Goal: Transaction & Acquisition: Book appointment/travel/reservation

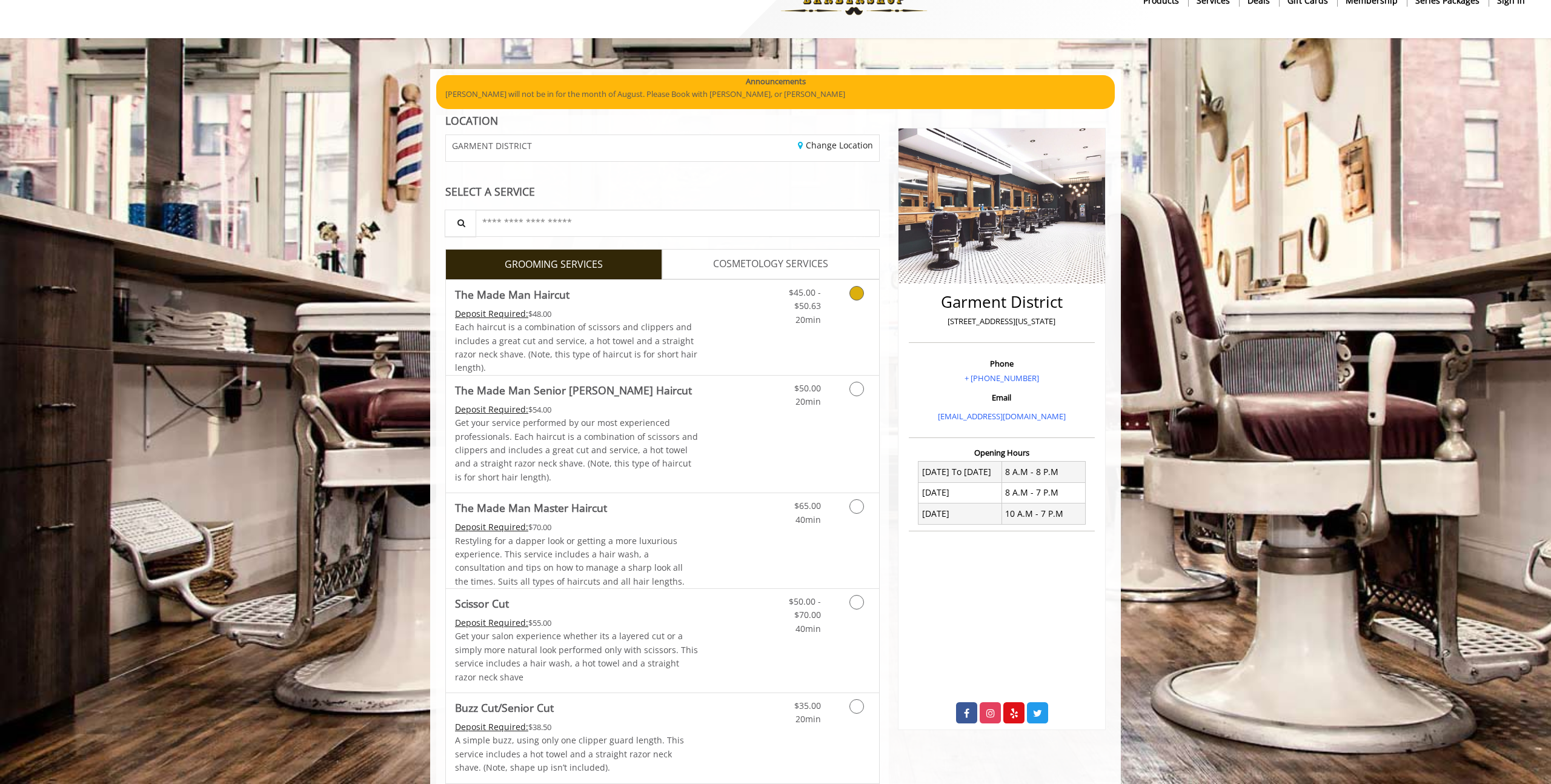
scroll to position [39, 0]
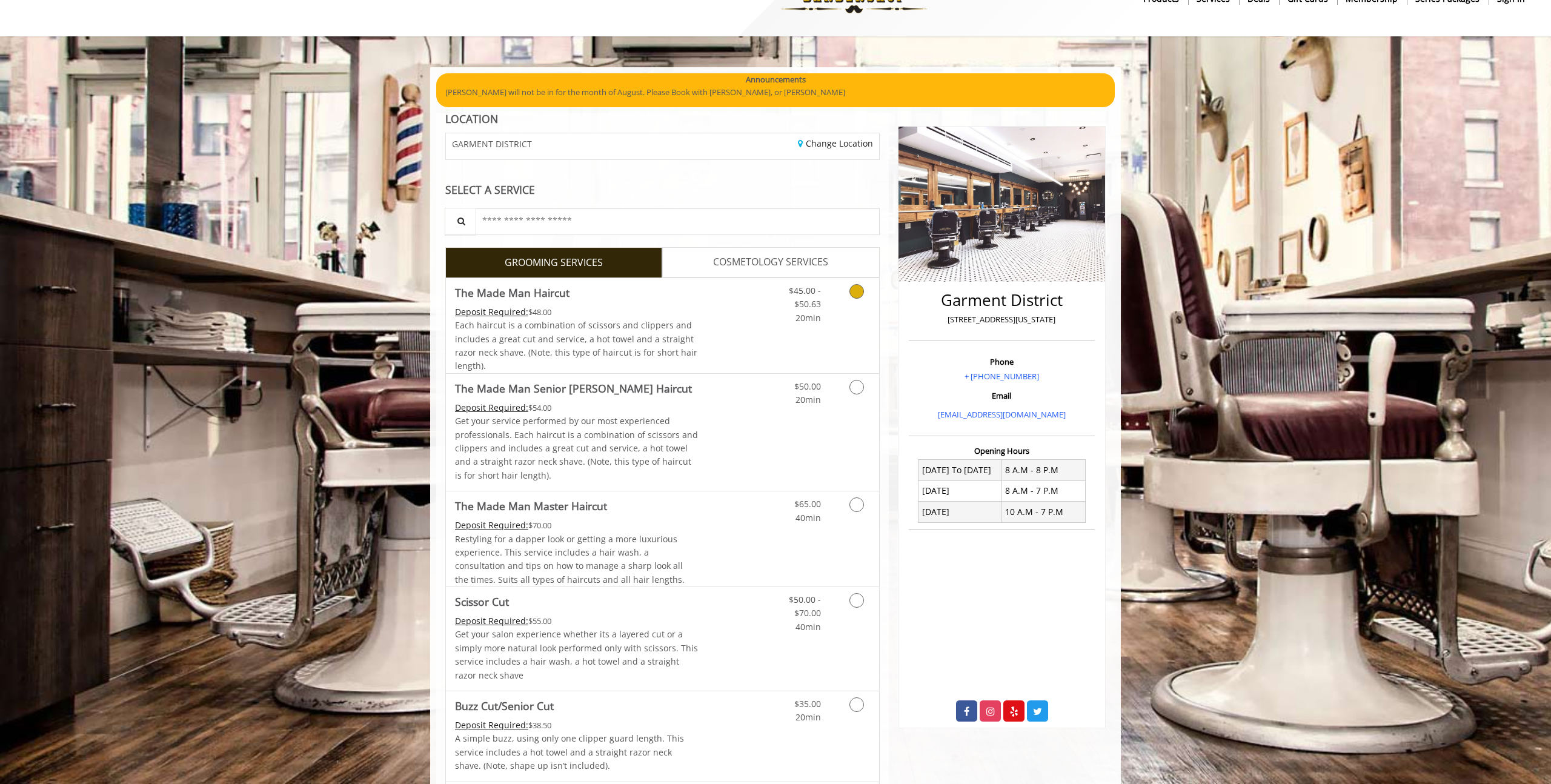
click at [804, 290] on span "$45.00 - $50.63" at bounding box center [804, 297] width 32 height 25
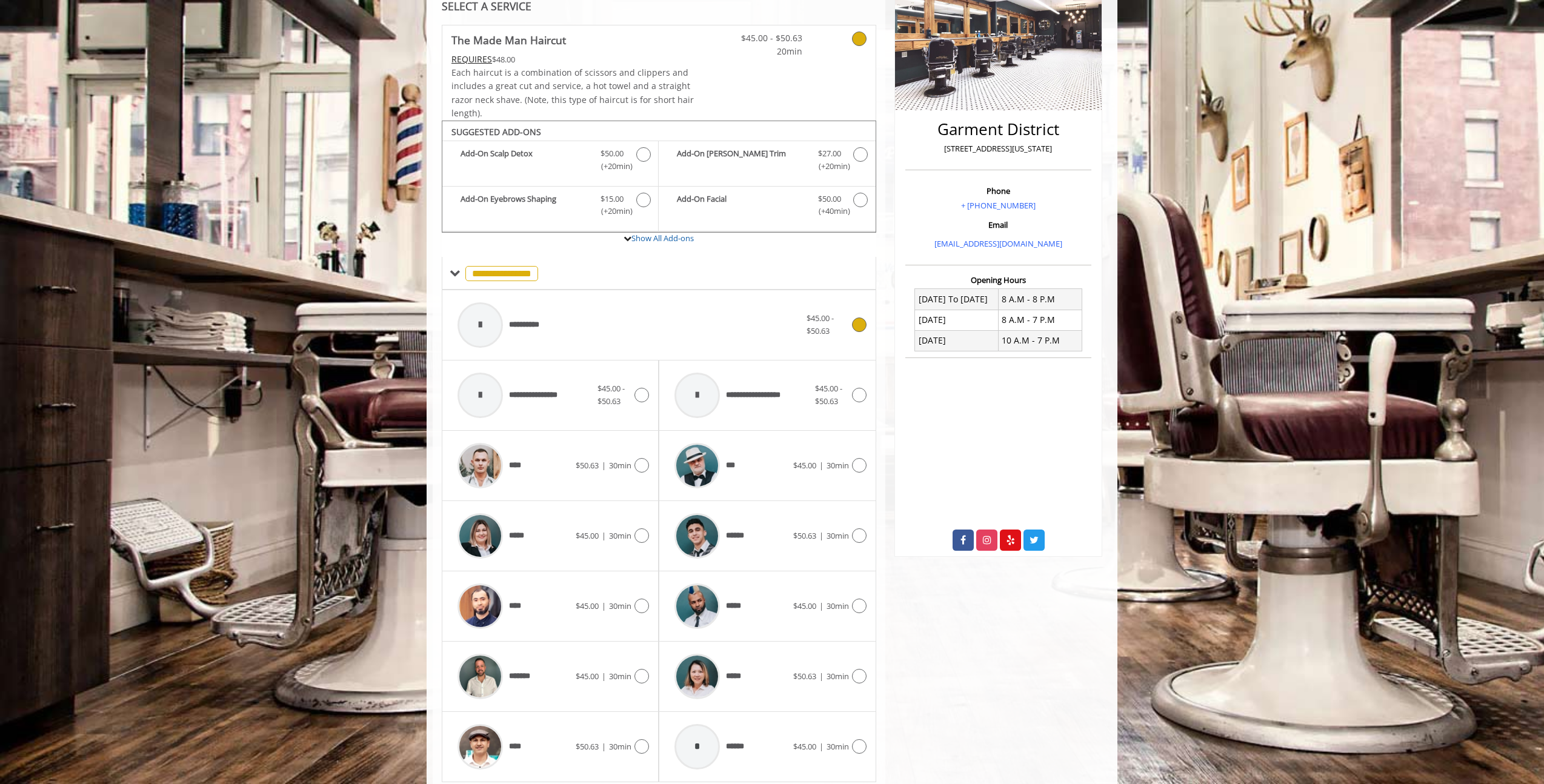
scroll to position [251, 0]
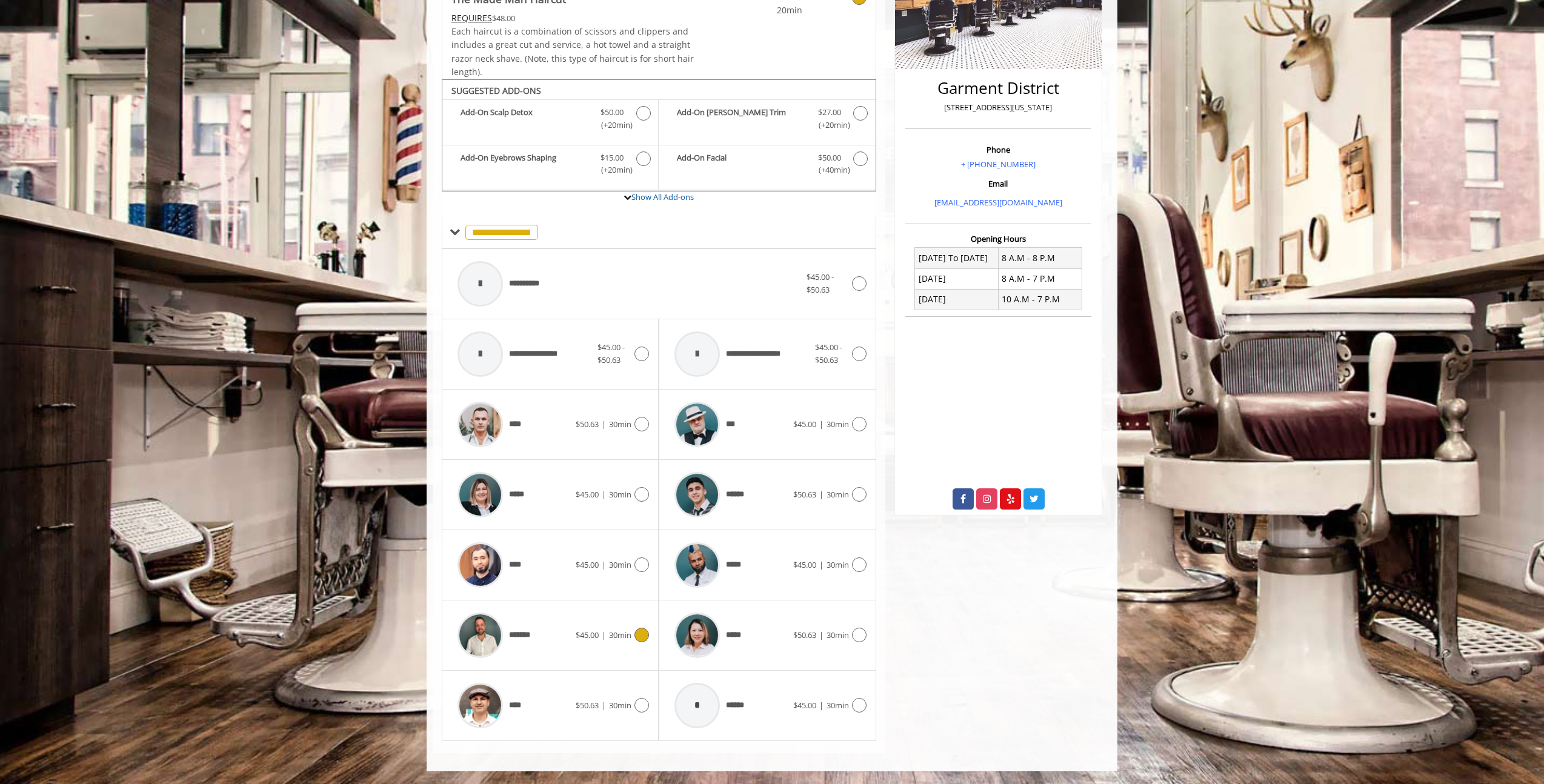
click at [612, 631] on span "30min" at bounding box center [620, 635] width 22 height 11
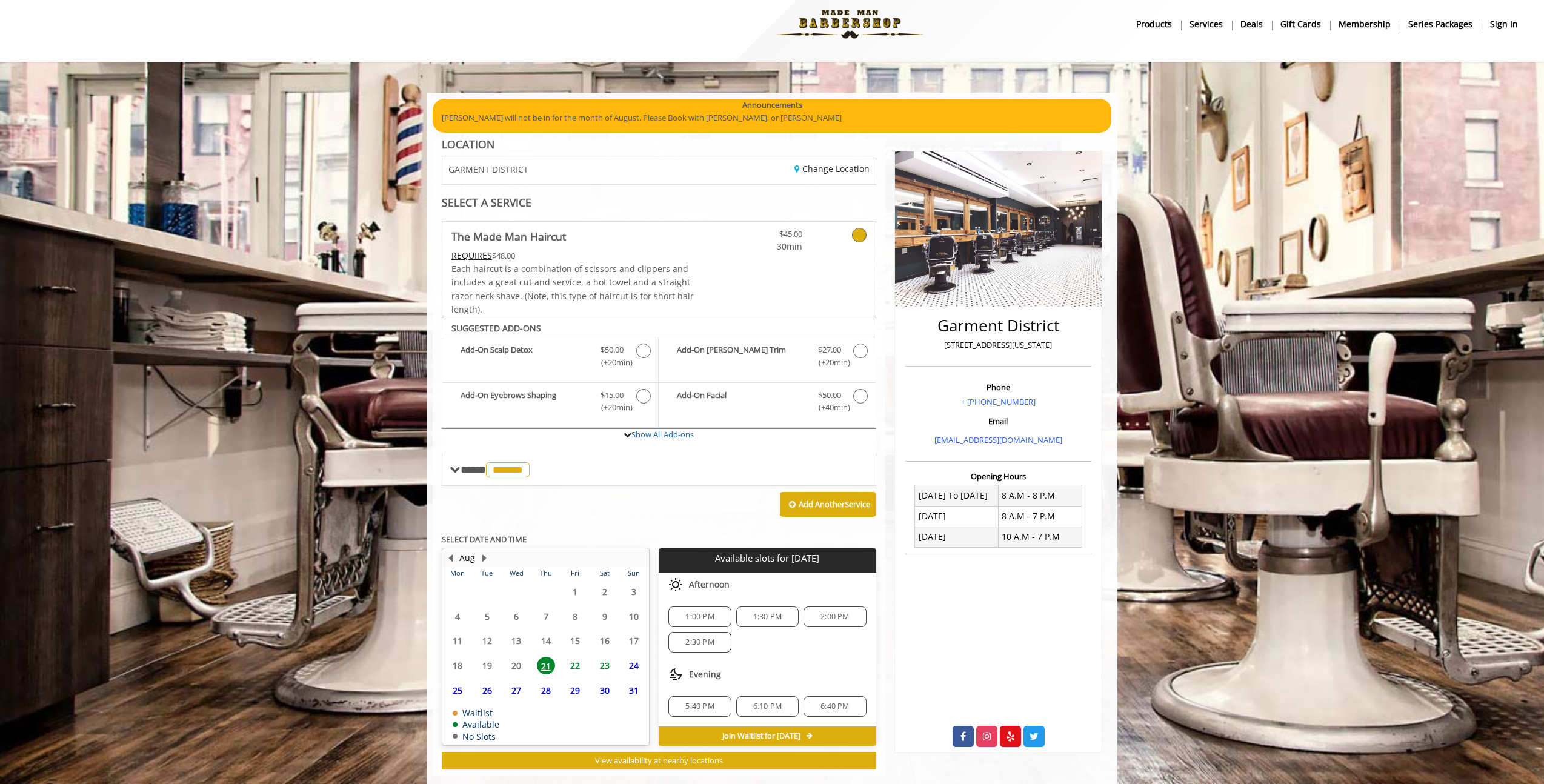
scroll to position [36, 0]
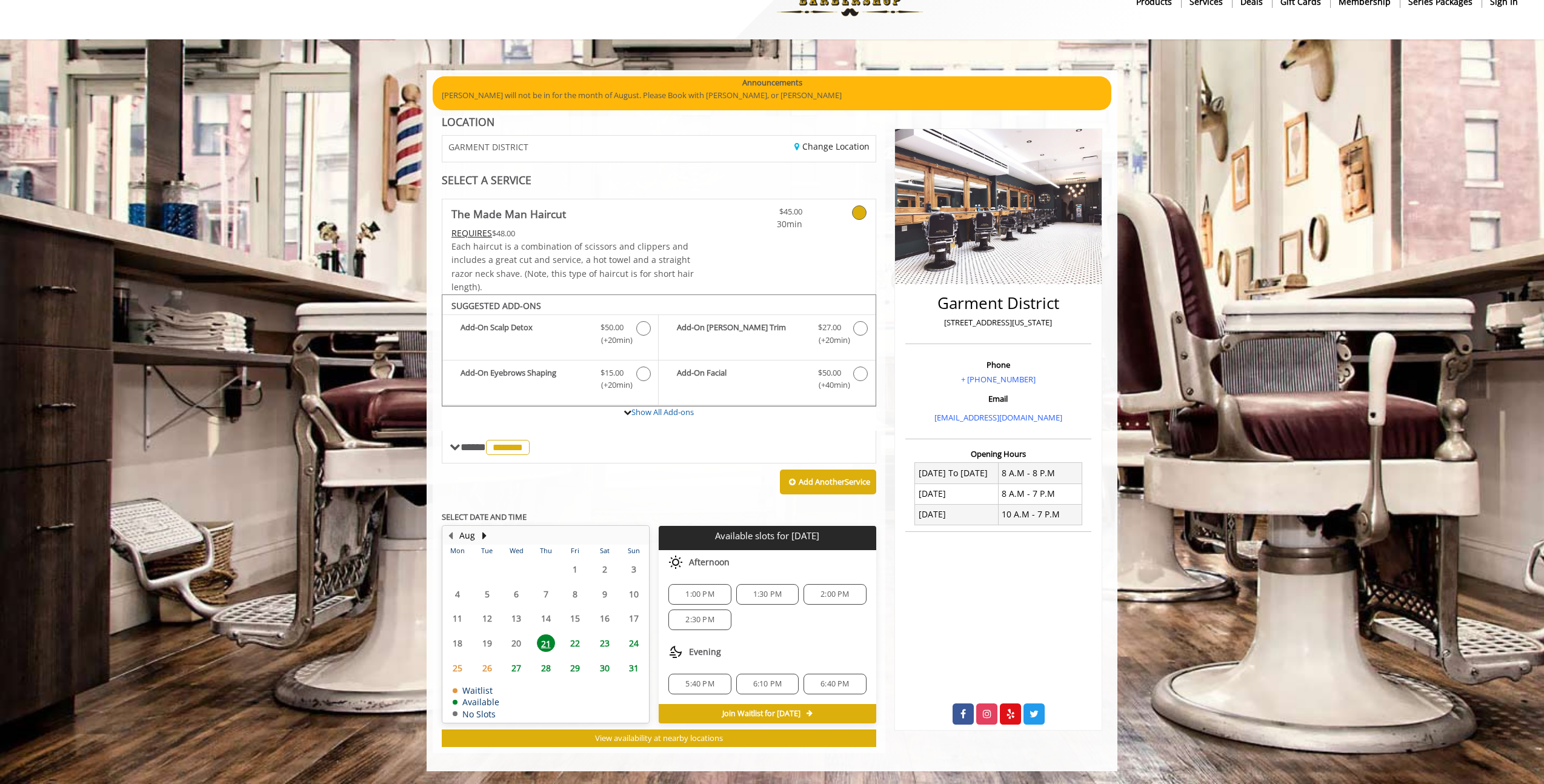
click at [577, 644] on span "22" at bounding box center [576, 642] width 18 height 17
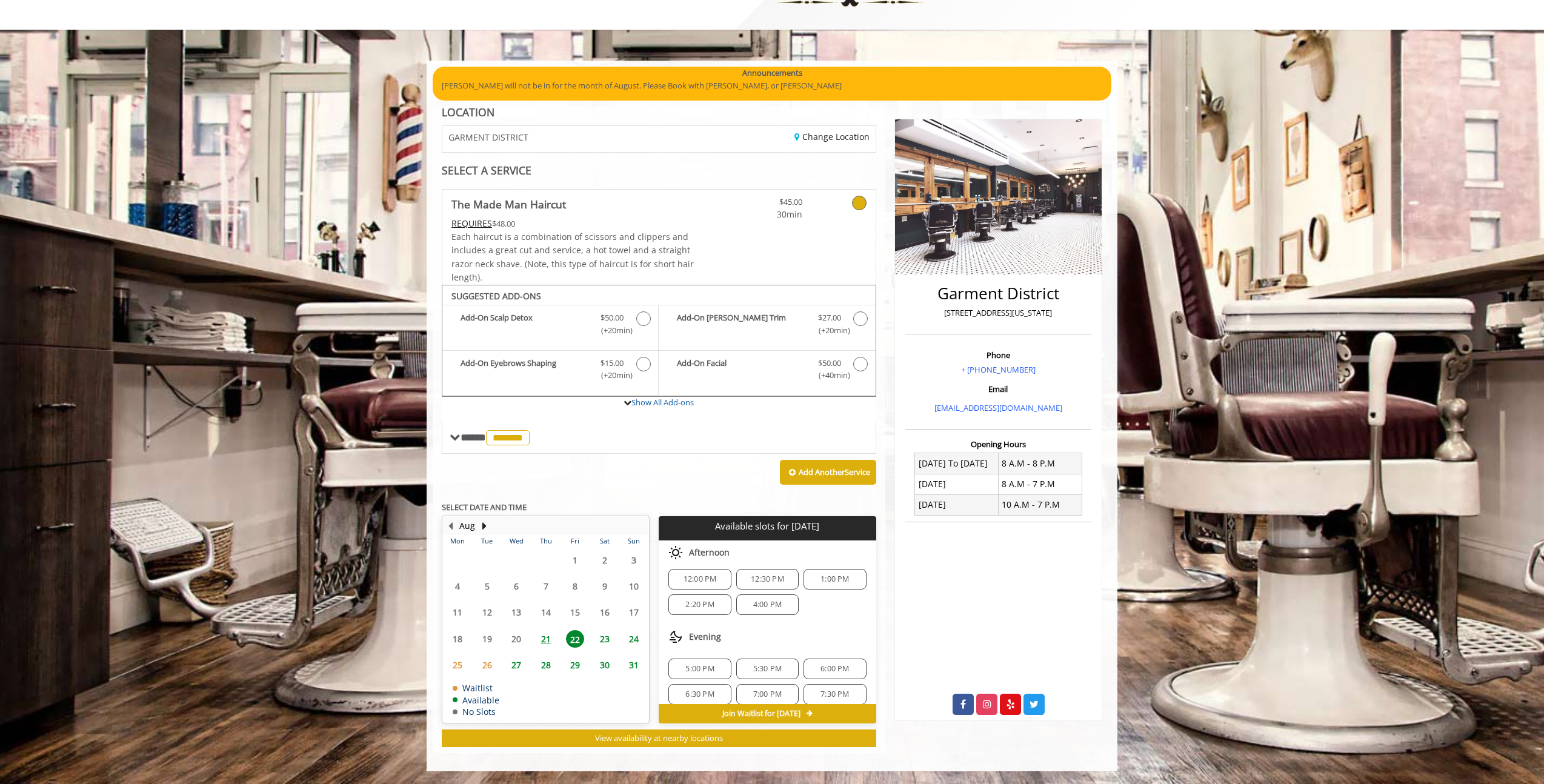
scroll to position [80, 0]
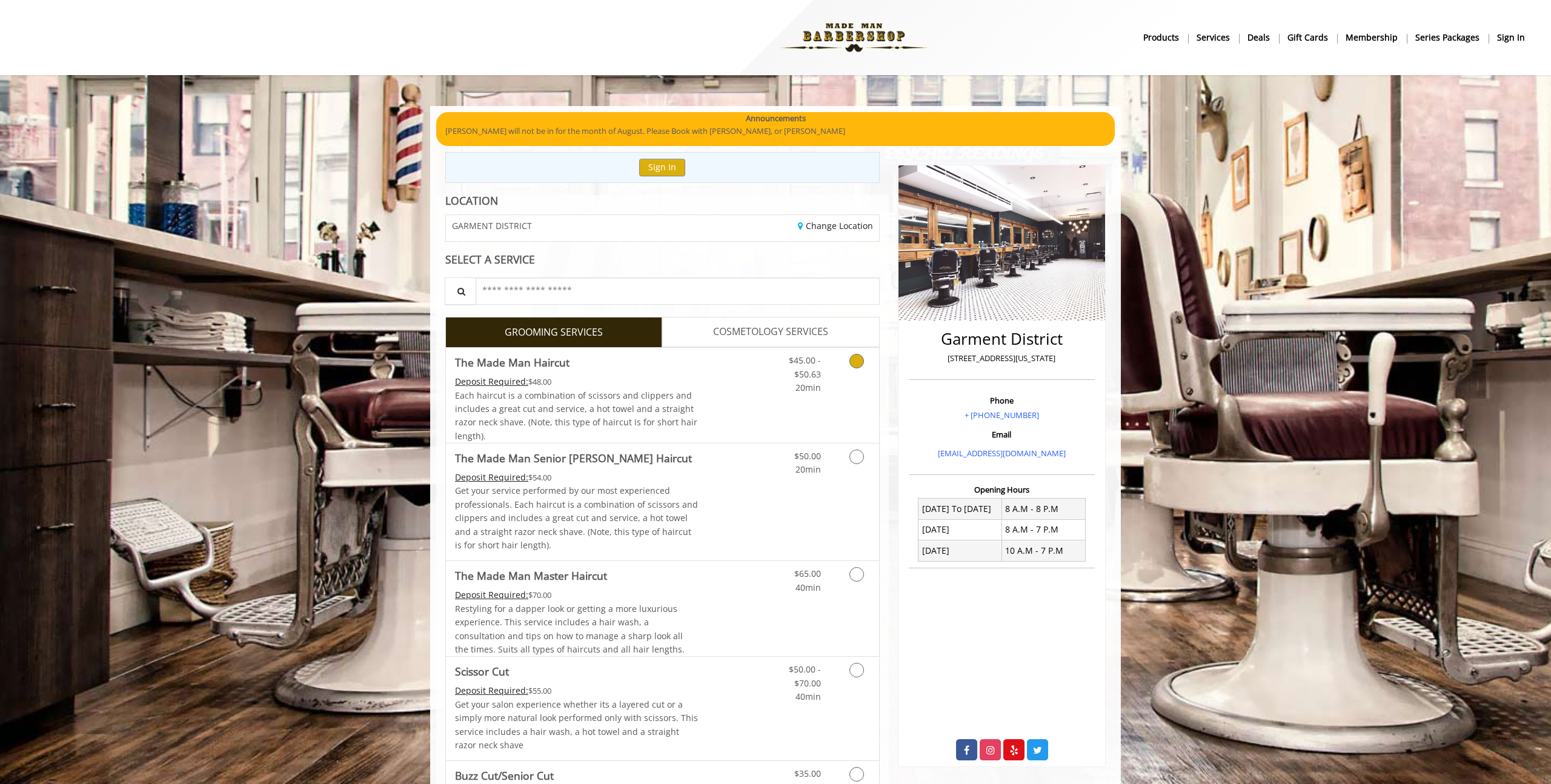
click at [759, 400] on link "Discounted Price" at bounding box center [735, 394] width 72 height 95
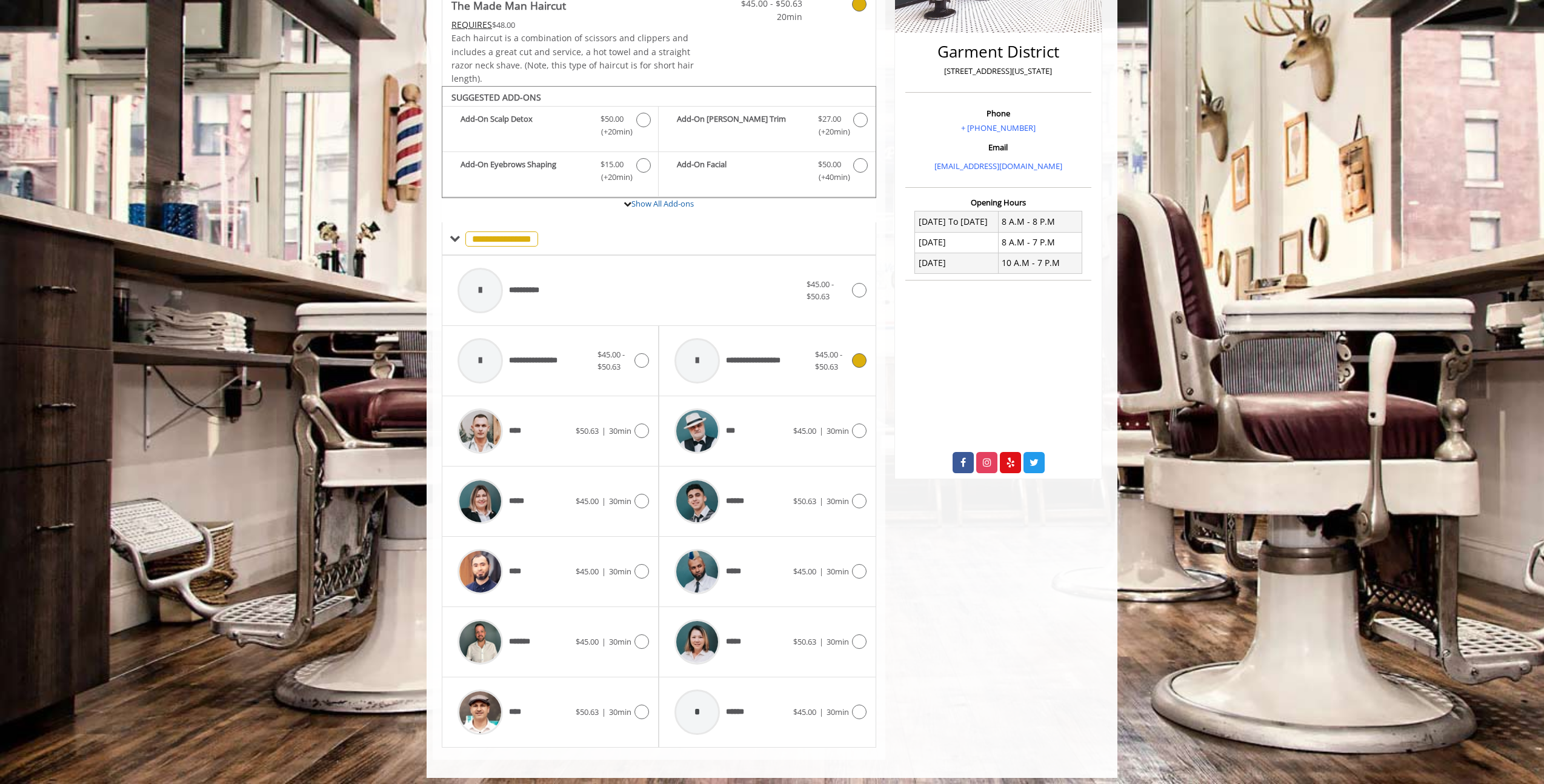
scroll to position [294, 0]
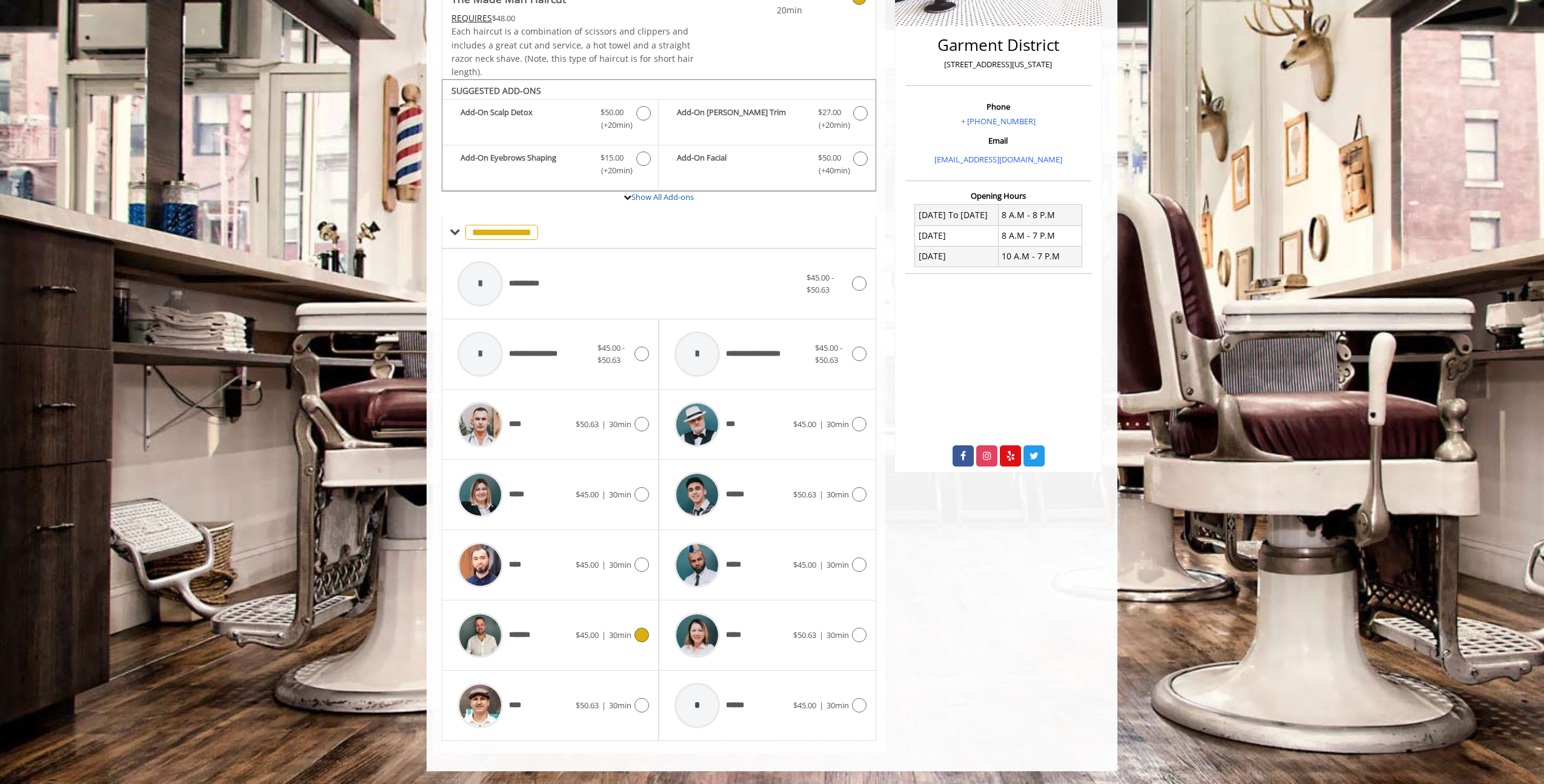
click at [597, 626] on div "******* $45.00 | 30min" at bounding box center [550, 635] width 198 height 58
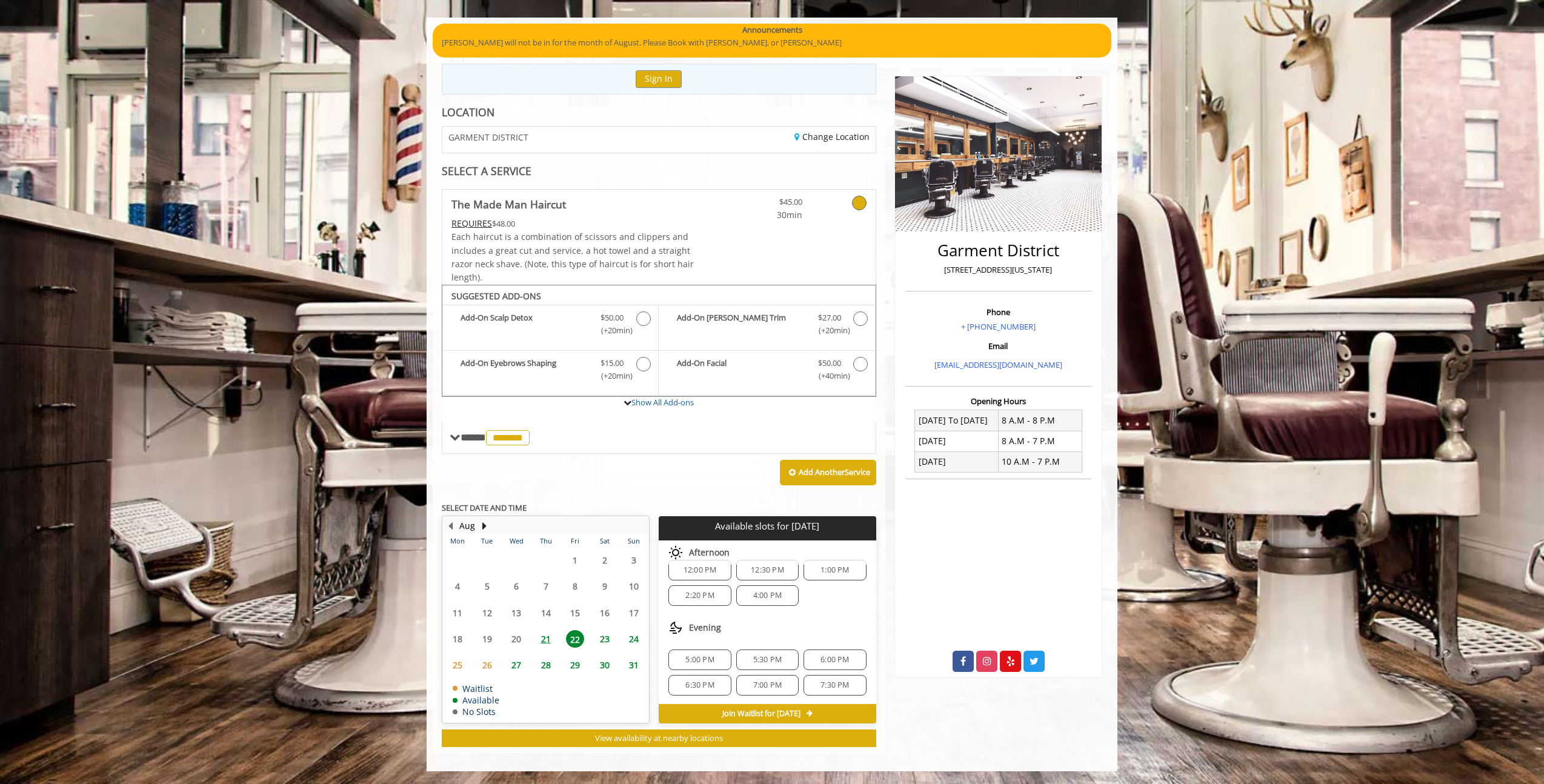
scroll to position [80, 0]
click at [760, 599] on div "4:00 PM" at bounding box center [768, 594] width 63 height 20
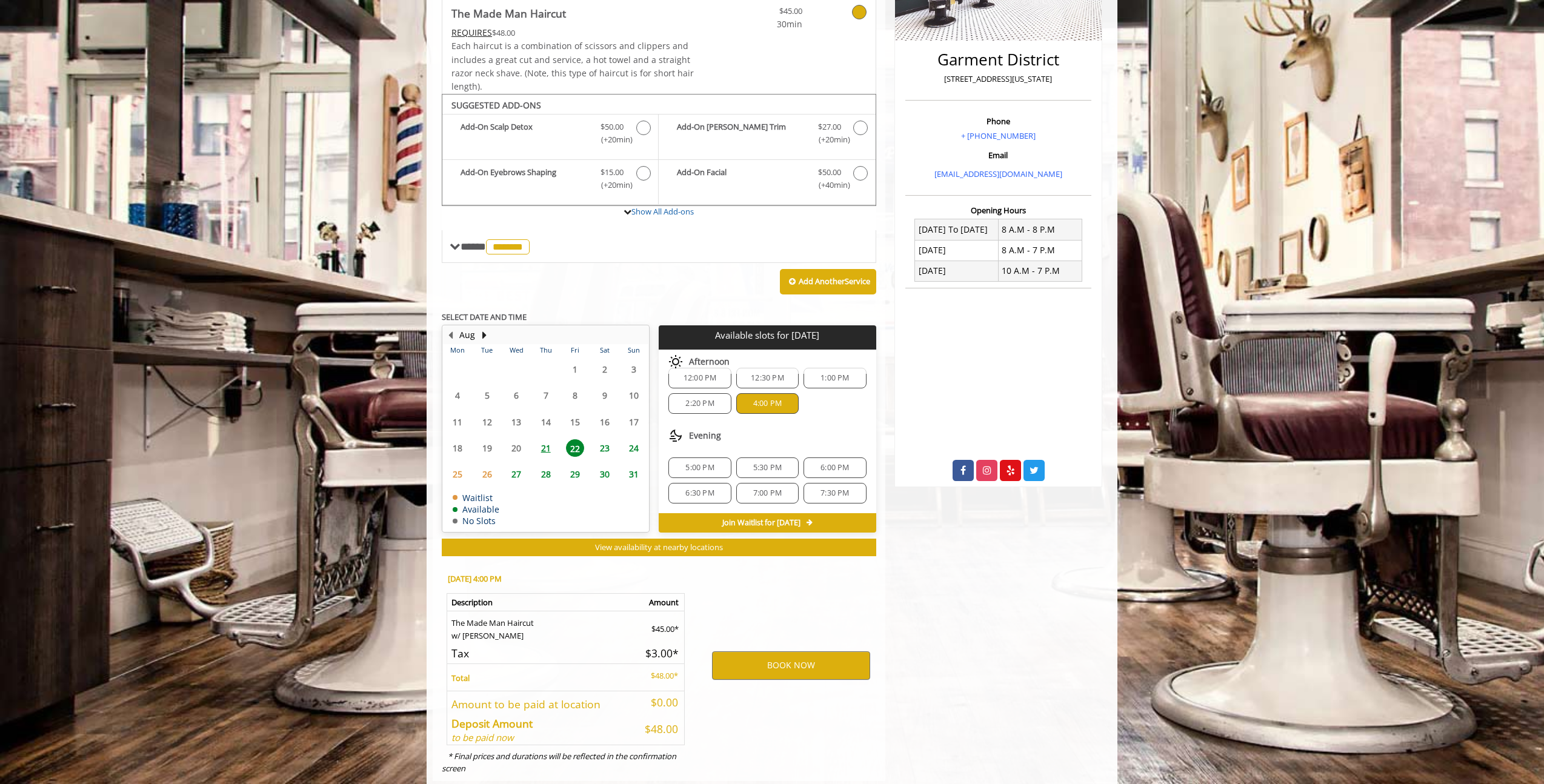
scroll to position [307, 0]
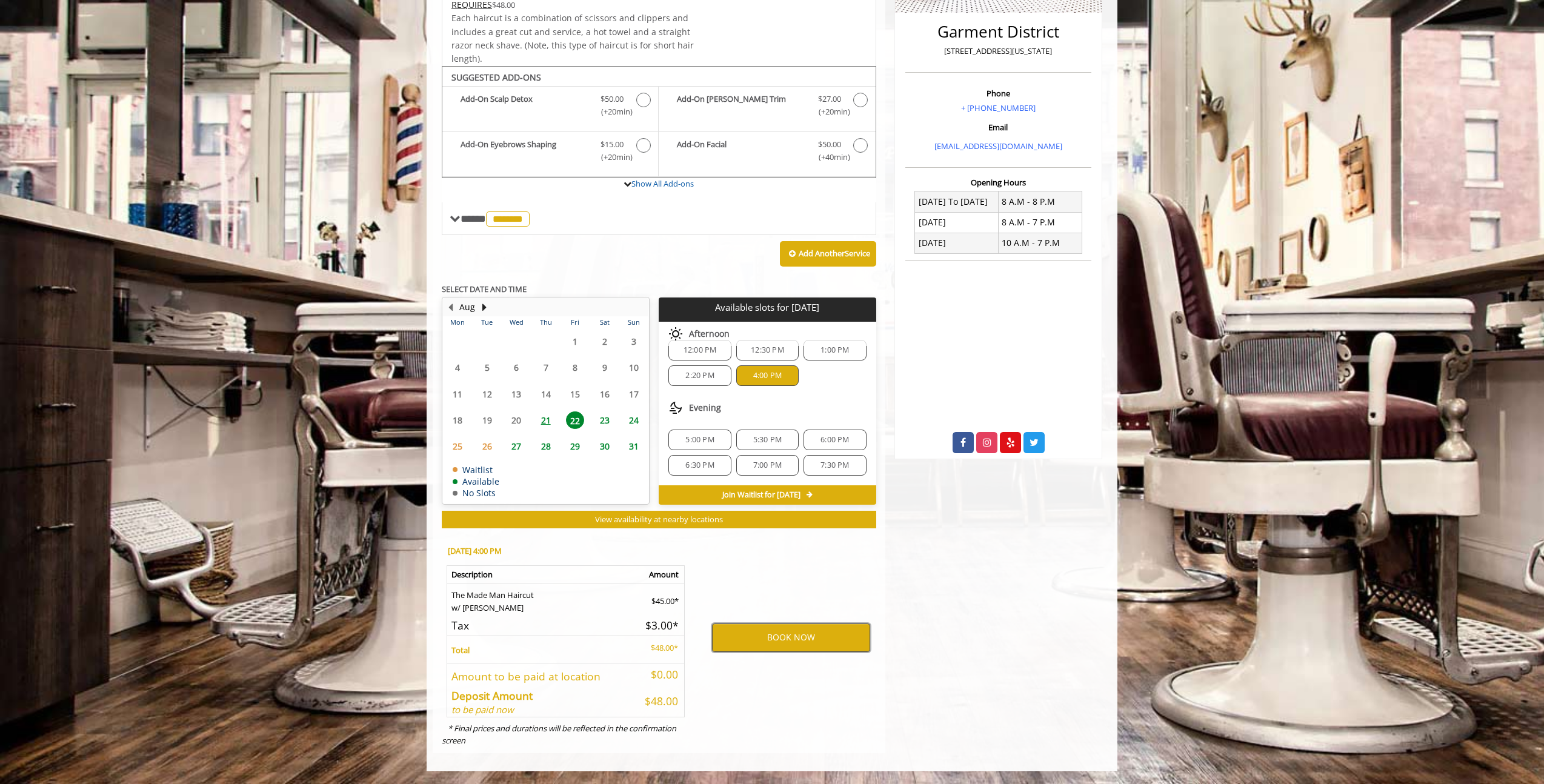
click at [764, 638] on button "BOOK NOW" at bounding box center [791, 637] width 158 height 28
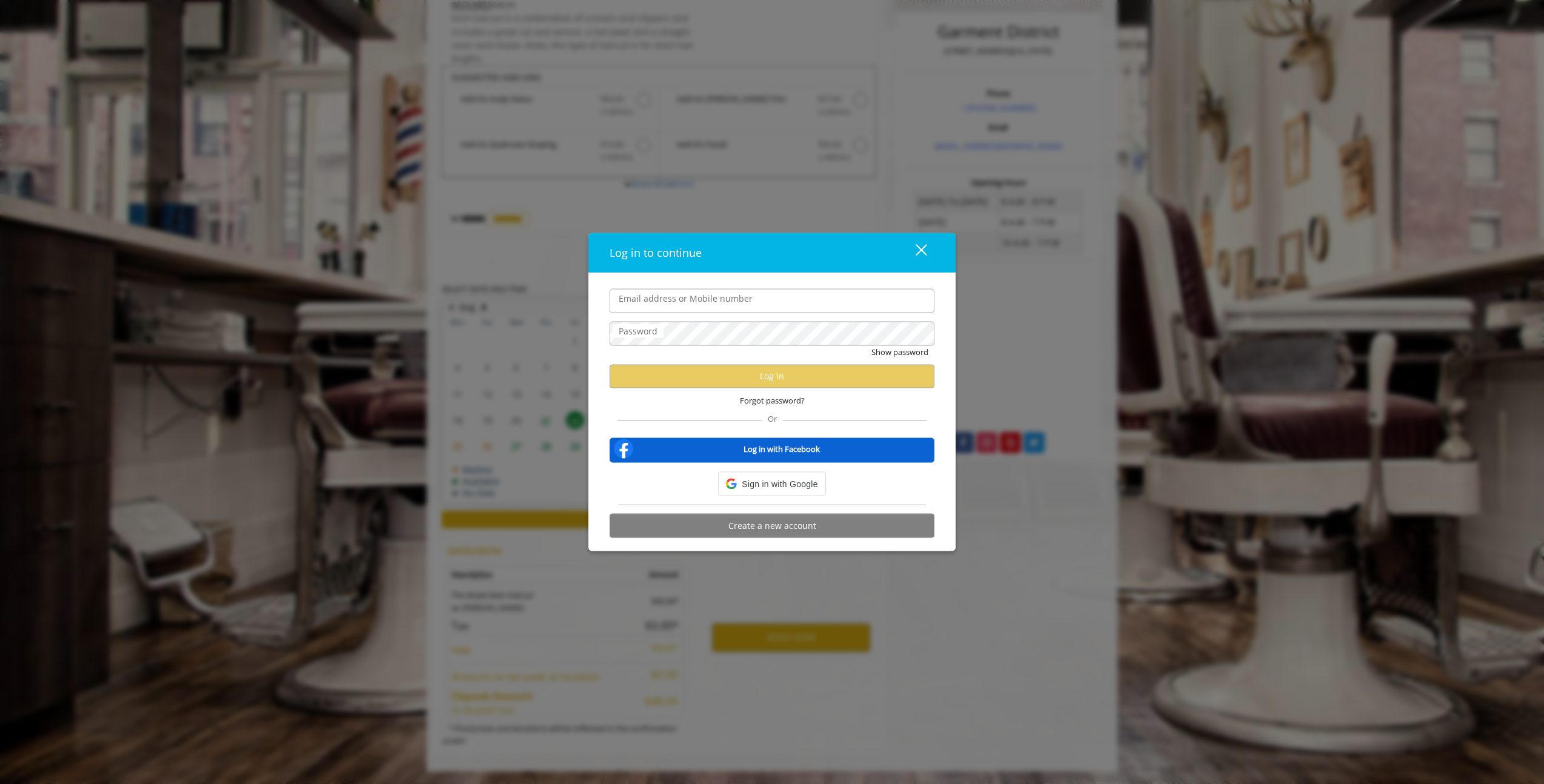
type input "**********"
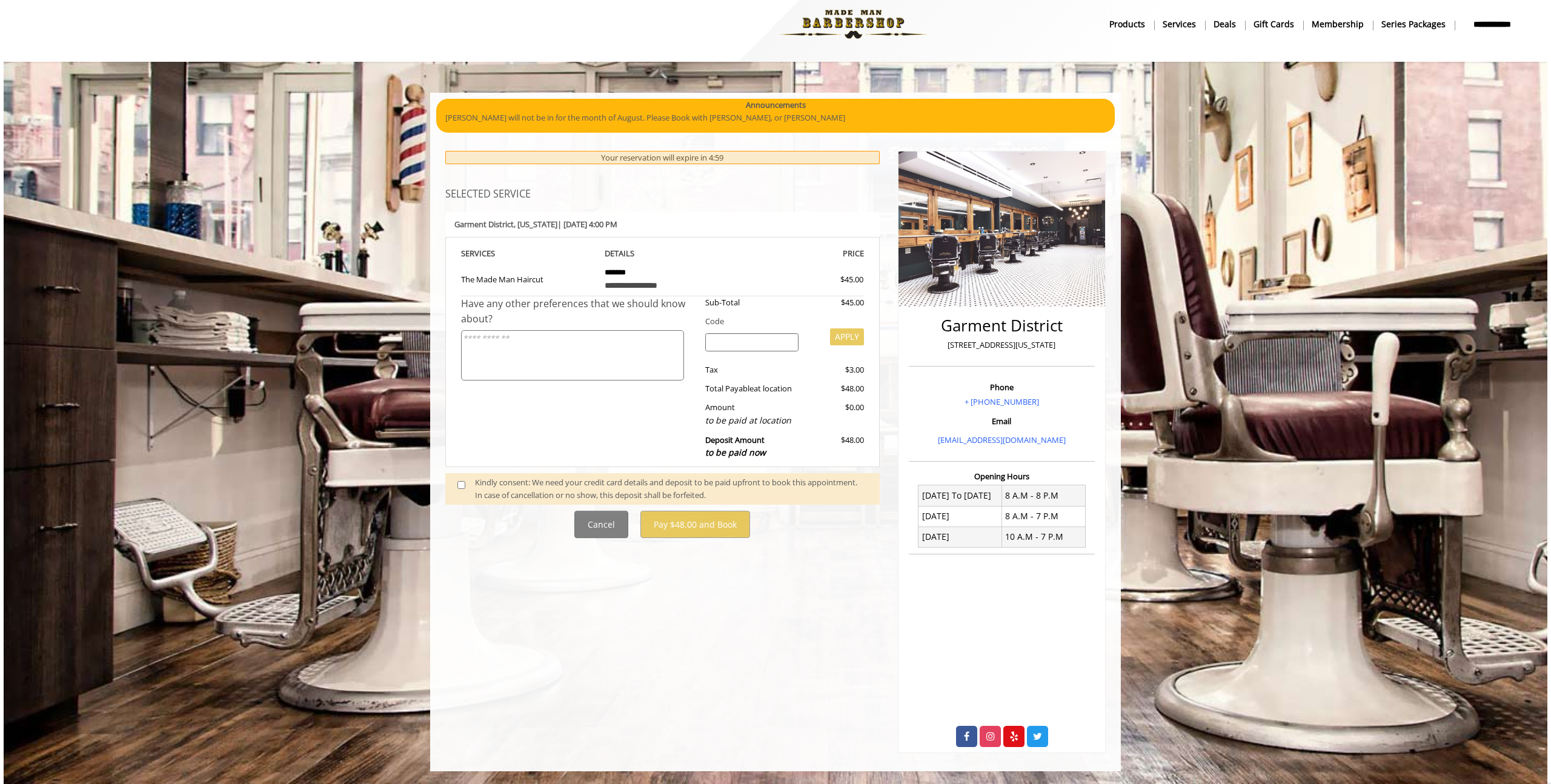
scroll to position [0, 0]
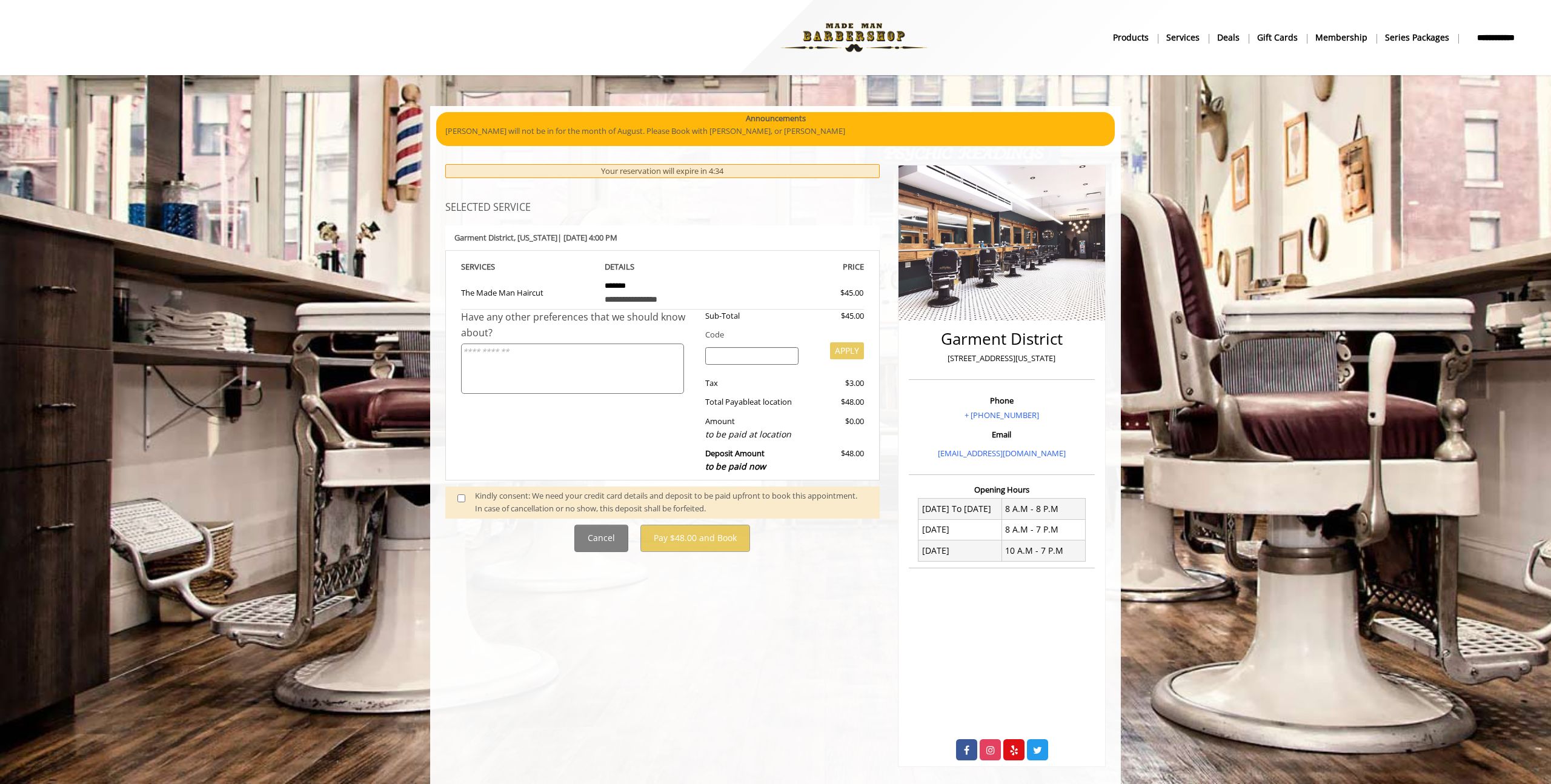
click at [517, 497] on div "Kindly consent: We need your credit card details and deposit to be paid upfront…" at bounding box center [671, 503] width 393 height 26
click at [483, 497] on div "Kindly consent: We need your credit card details and deposit to be paid upfront…" at bounding box center [671, 503] width 393 height 26
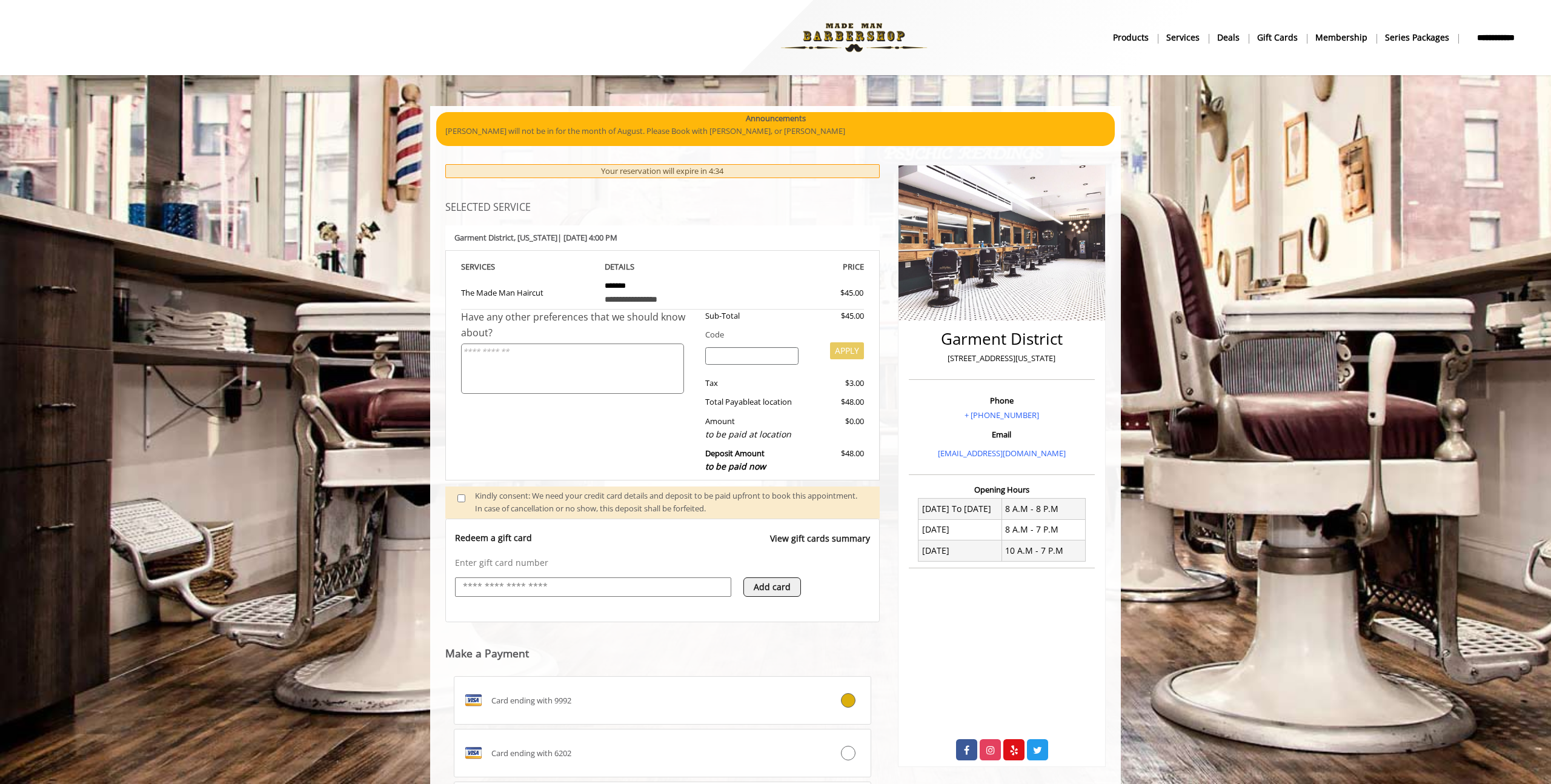
scroll to position [119, 0]
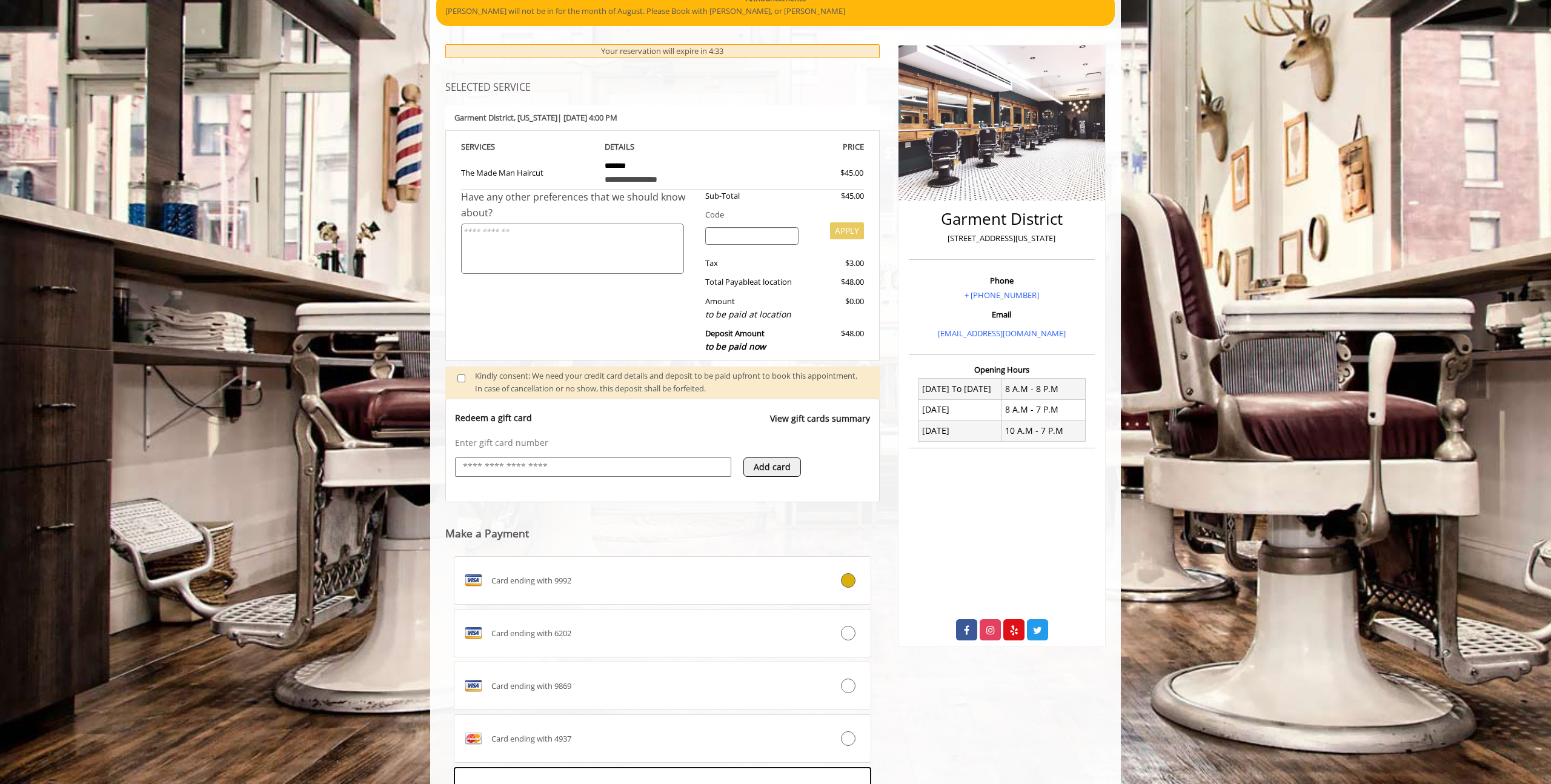
click at [569, 474] on div at bounding box center [593, 467] width 277 height 19
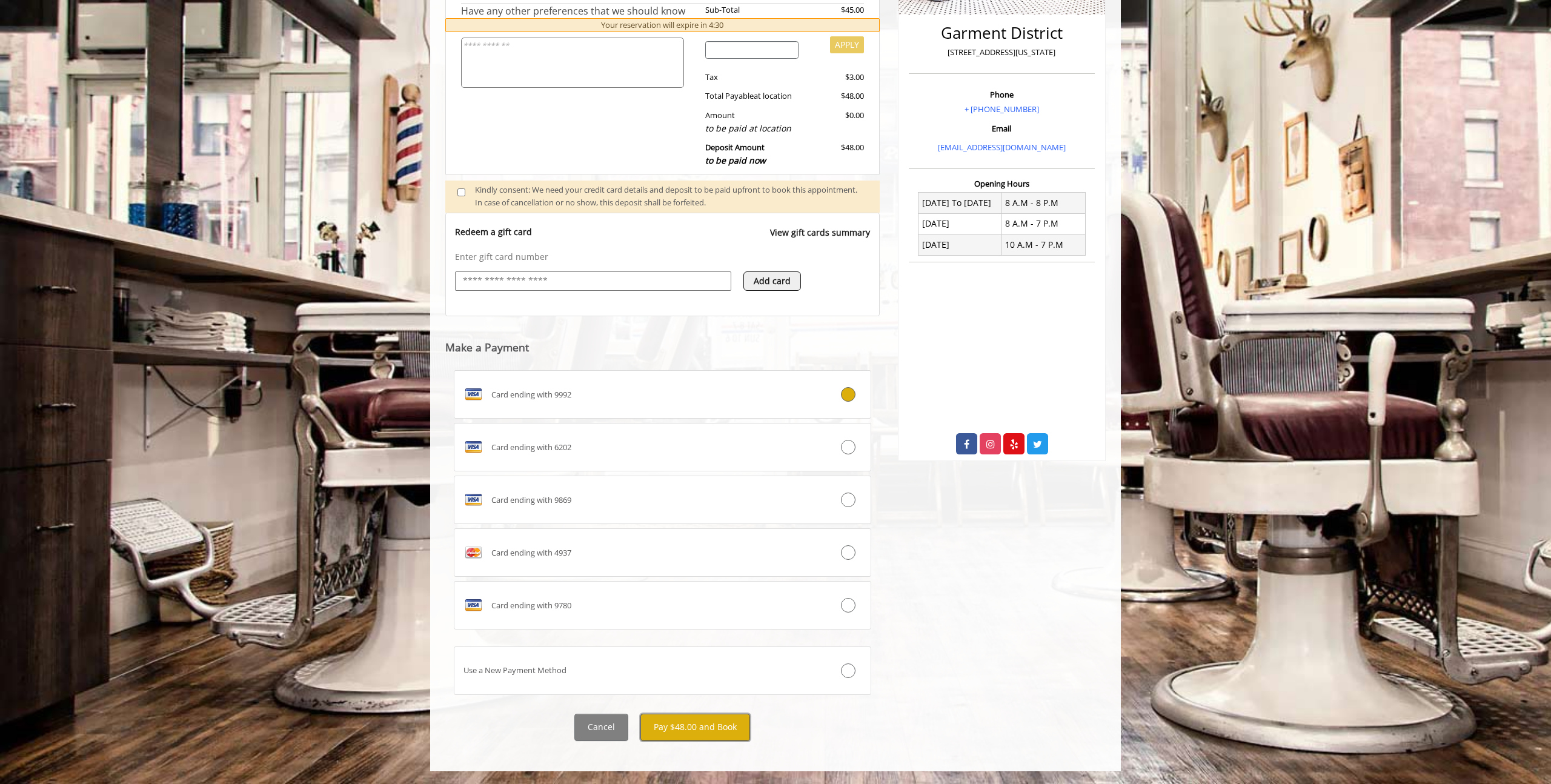
click at [726, 721] on button "Pay $48.00 and Book" at bounding box center [695, 727] width 109 height 28
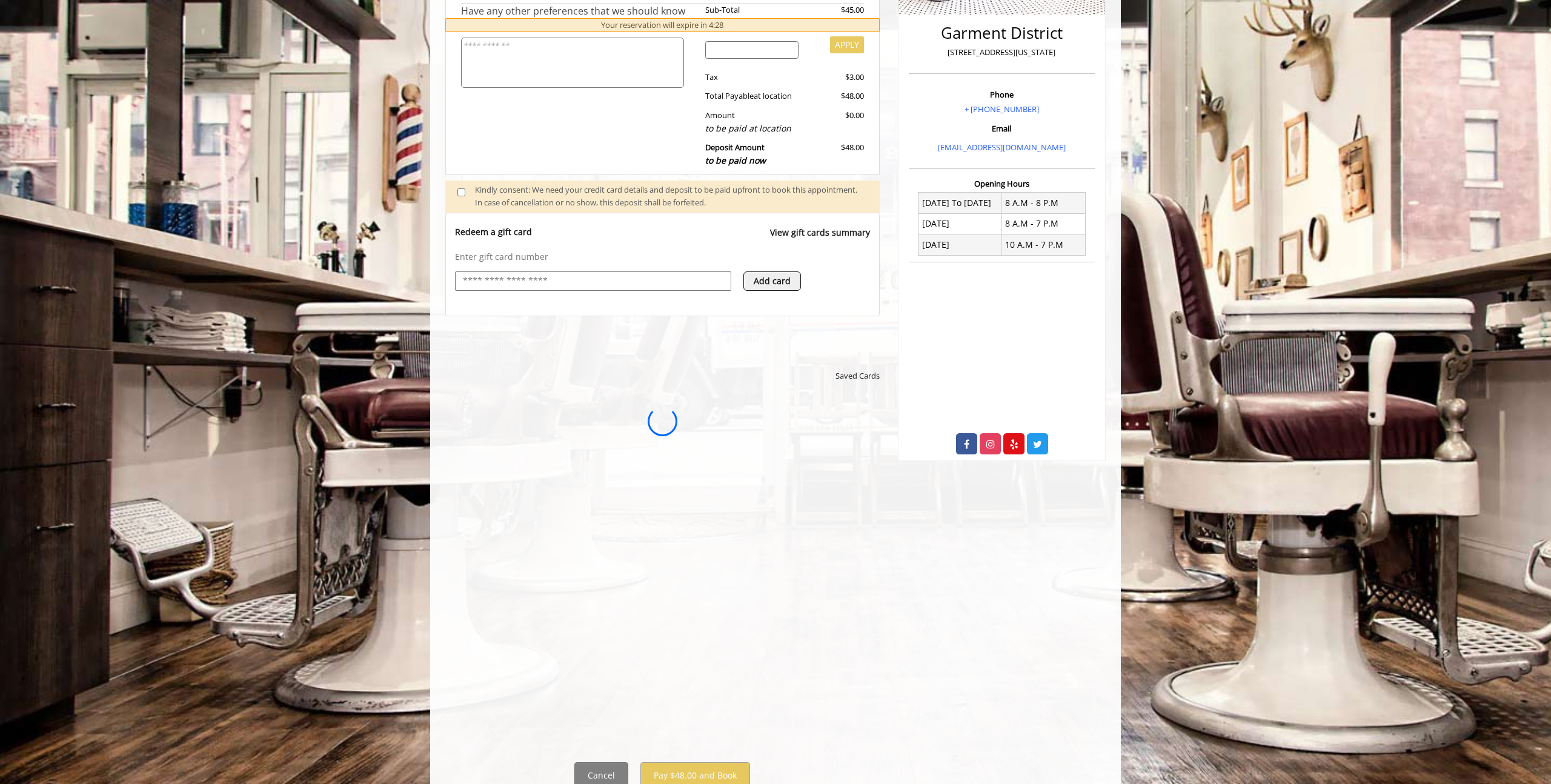
scroll to position [0, 0]
